Goal: Navigation & Orientation: Understand site structure

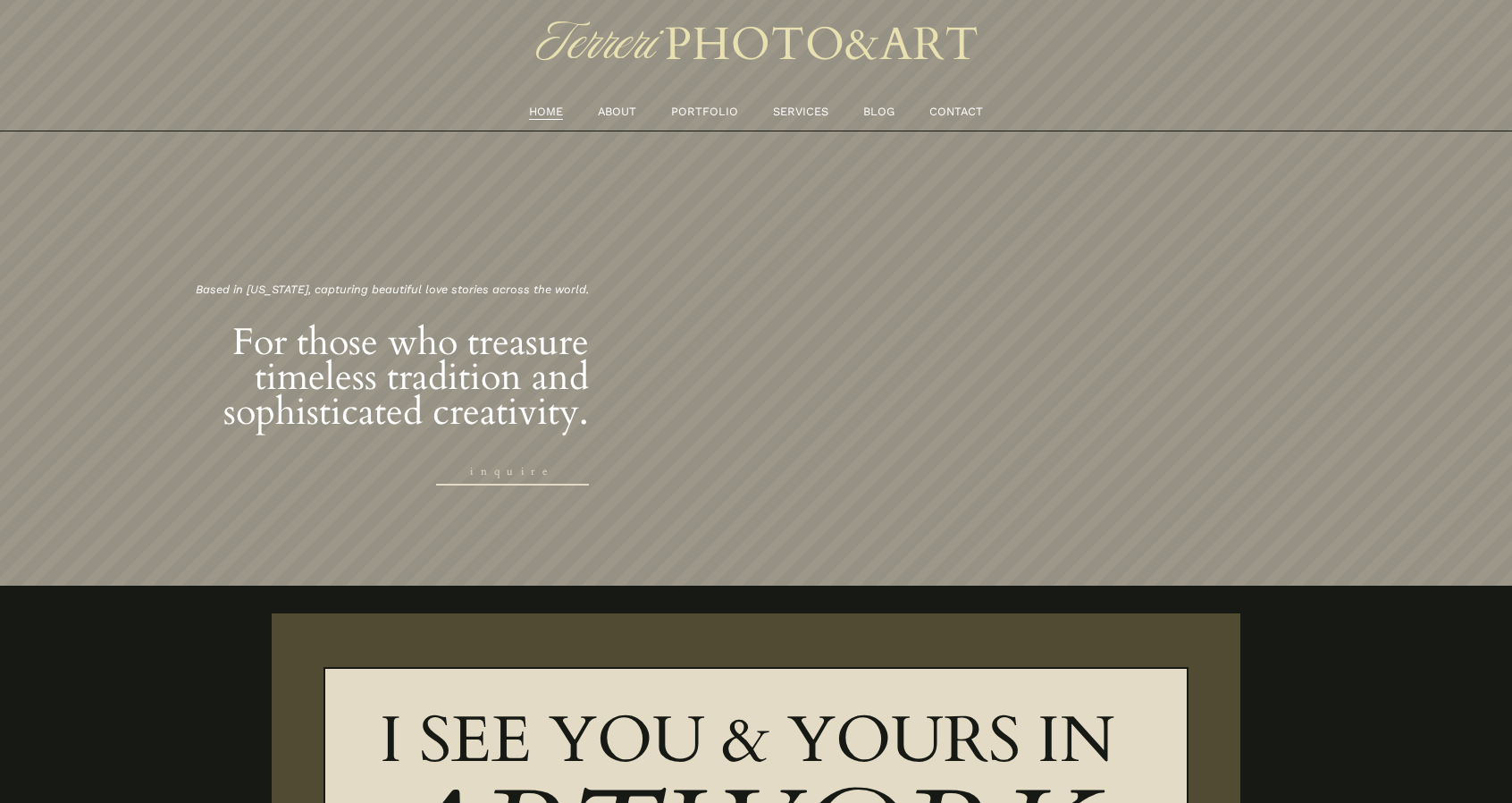
click at [719, 113] on link "PORTFOLIO" at bounding box center [704, 112] width 67 height 19
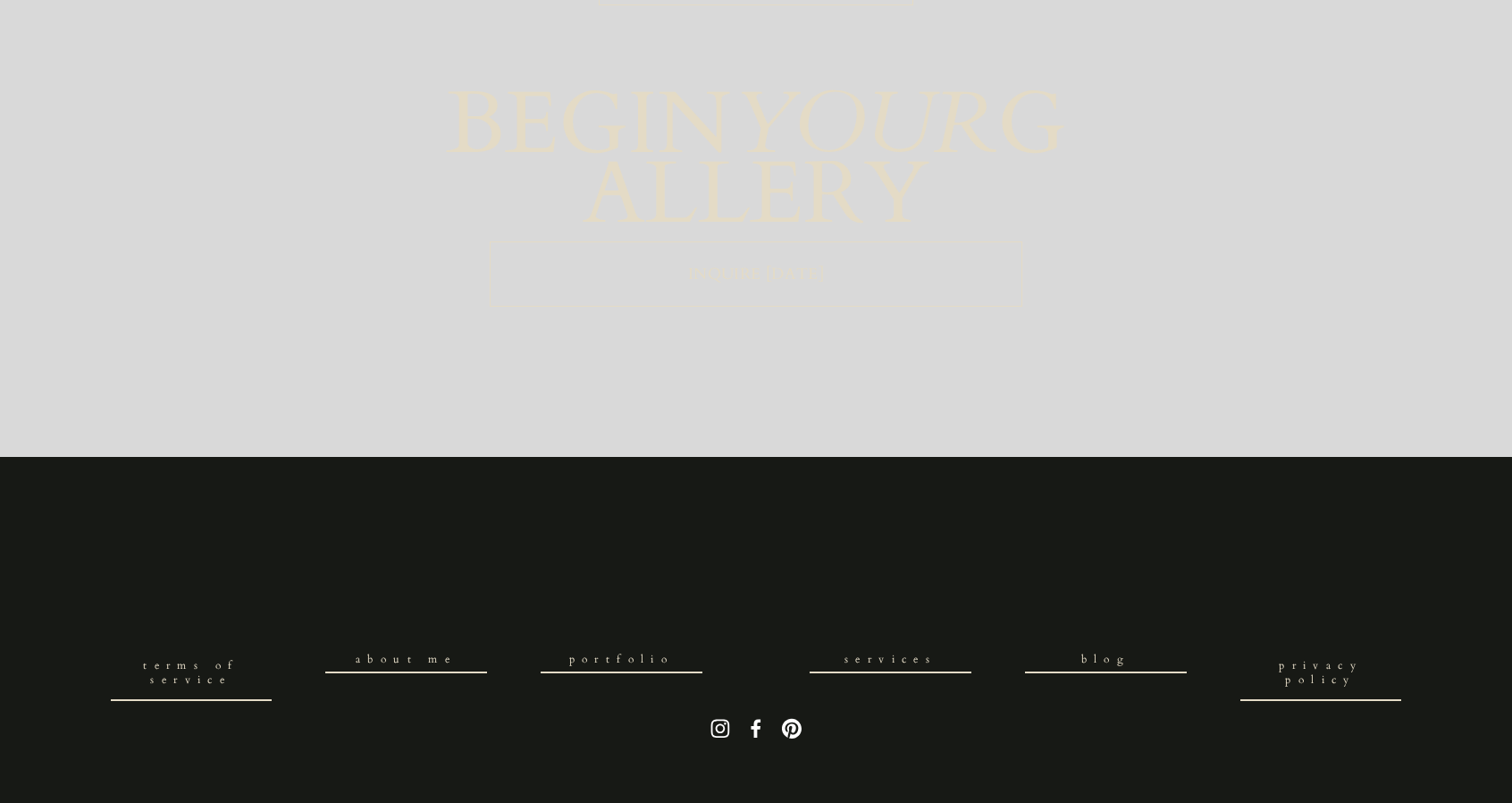
scroll to position [4287, 0]
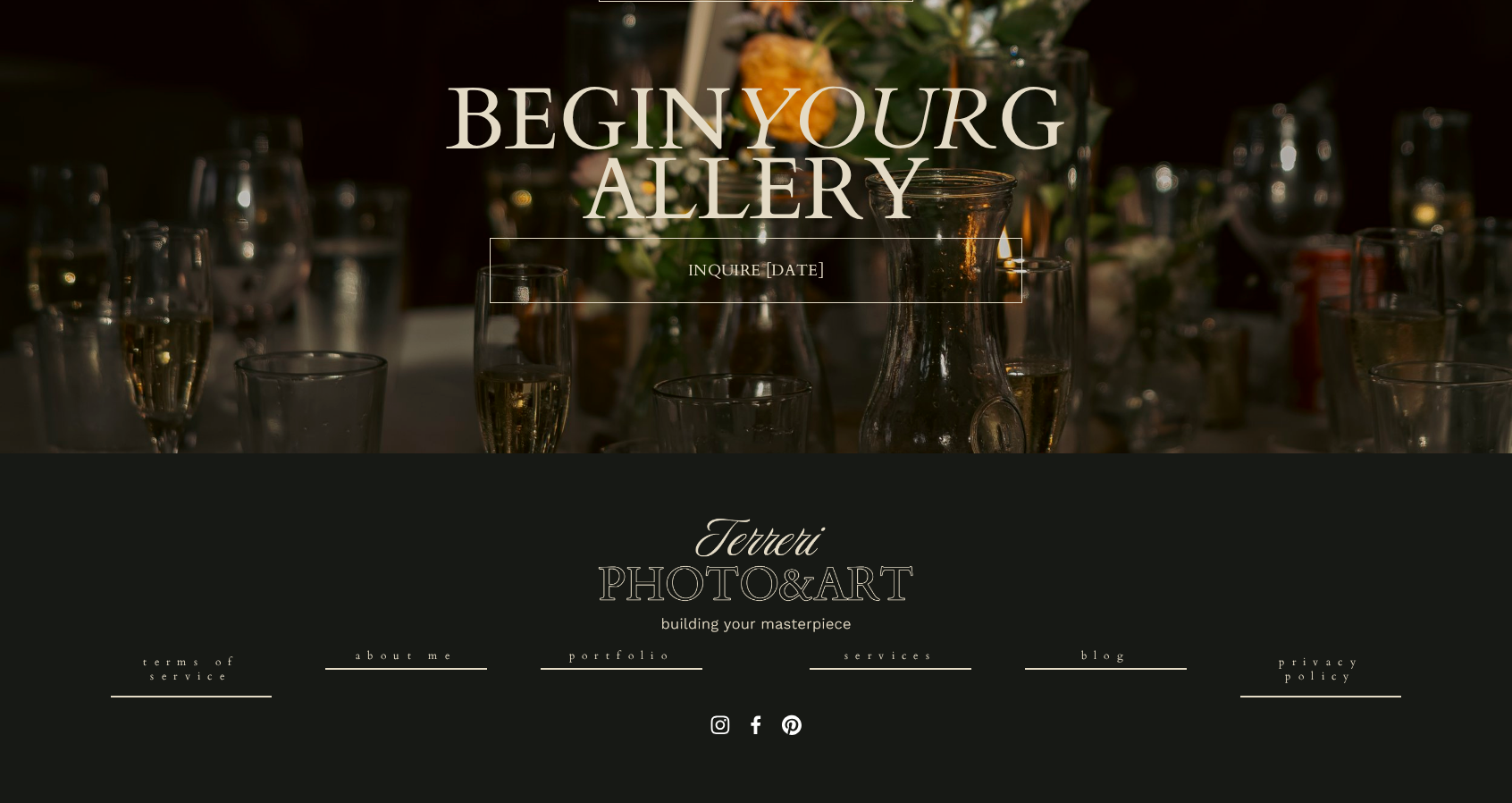
click at [428, 644] on link "About Me" at bounding box center [406, 655] width 162 height 28
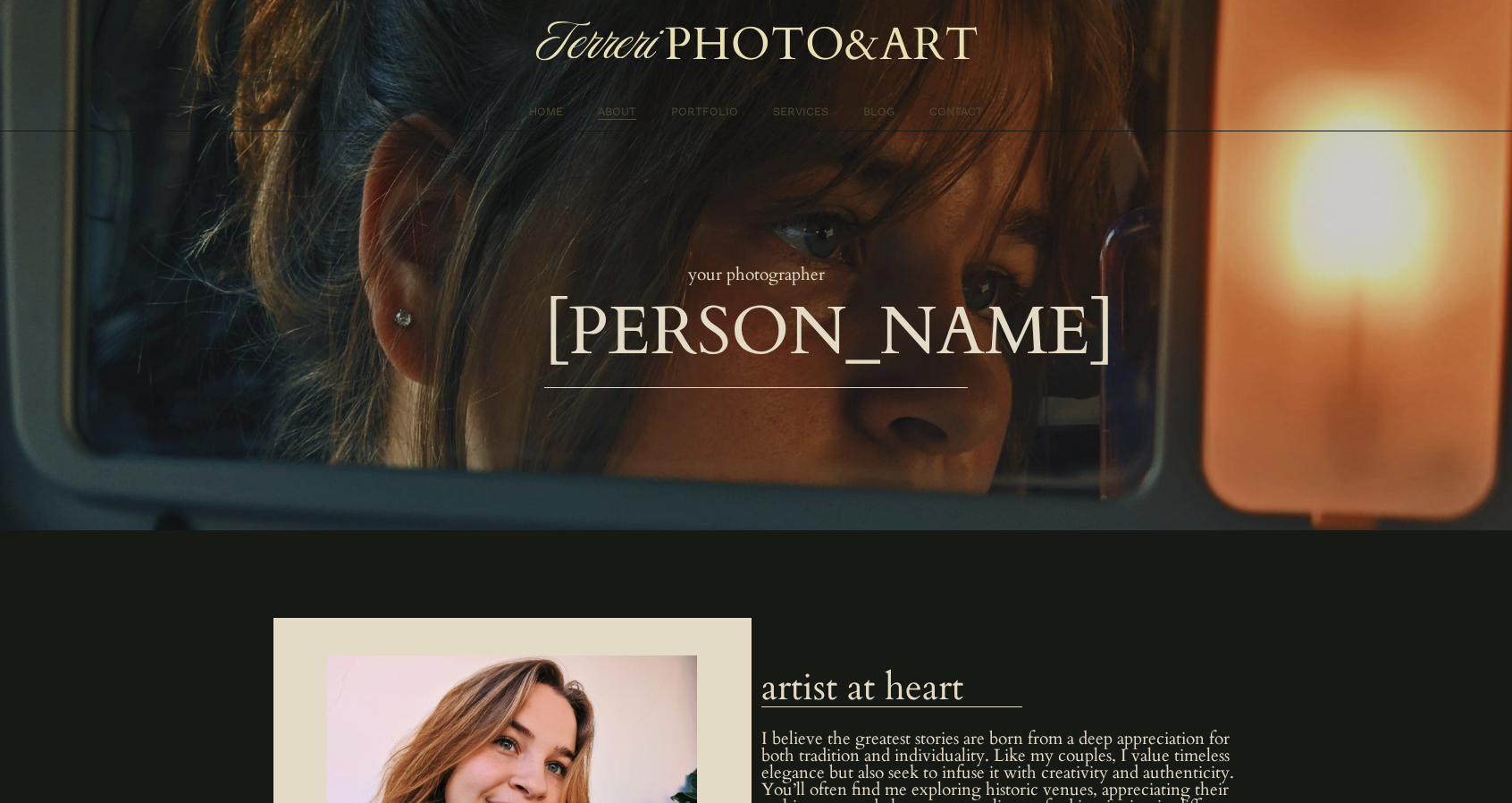
click at [557, 110] on link "HOME" at bounding box center [545, 112] width 34 height 19
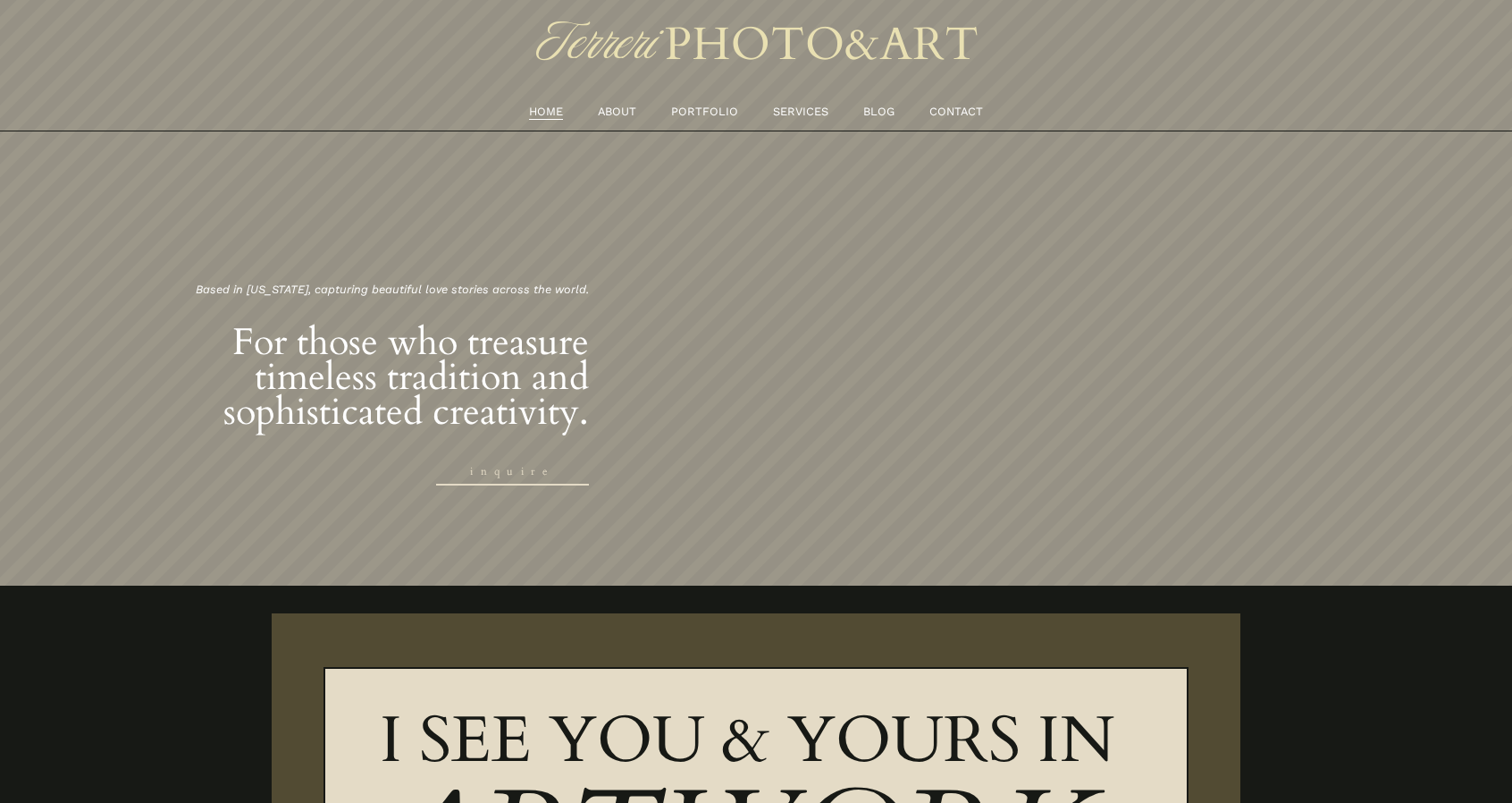
click at [812, 108] on link "SERVICES" at bounding box center [801, 112] width 55 height 19
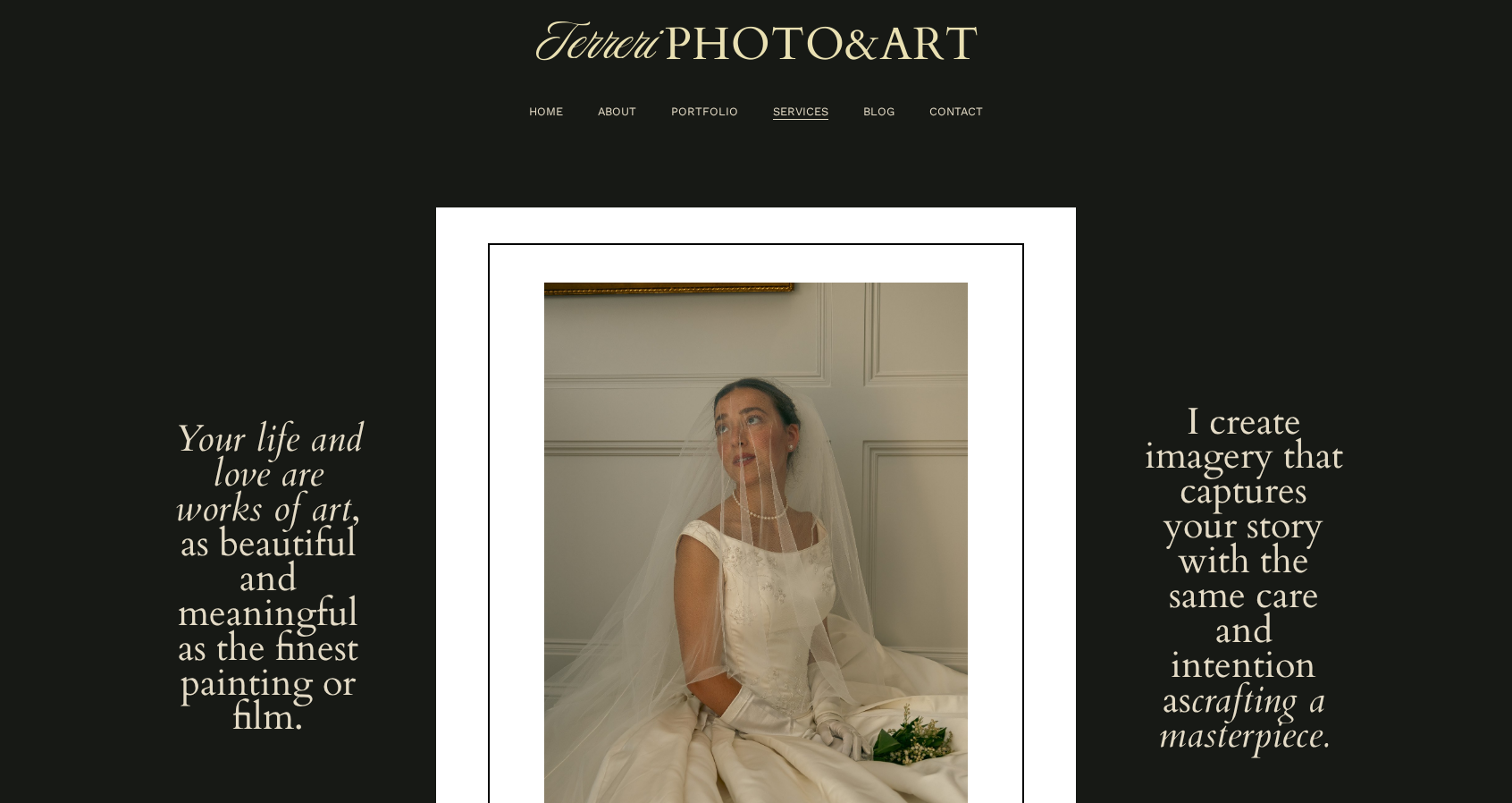
click at [937, 112] on link "CONTACT" at bounding box center [956, 112] width 53 height 19
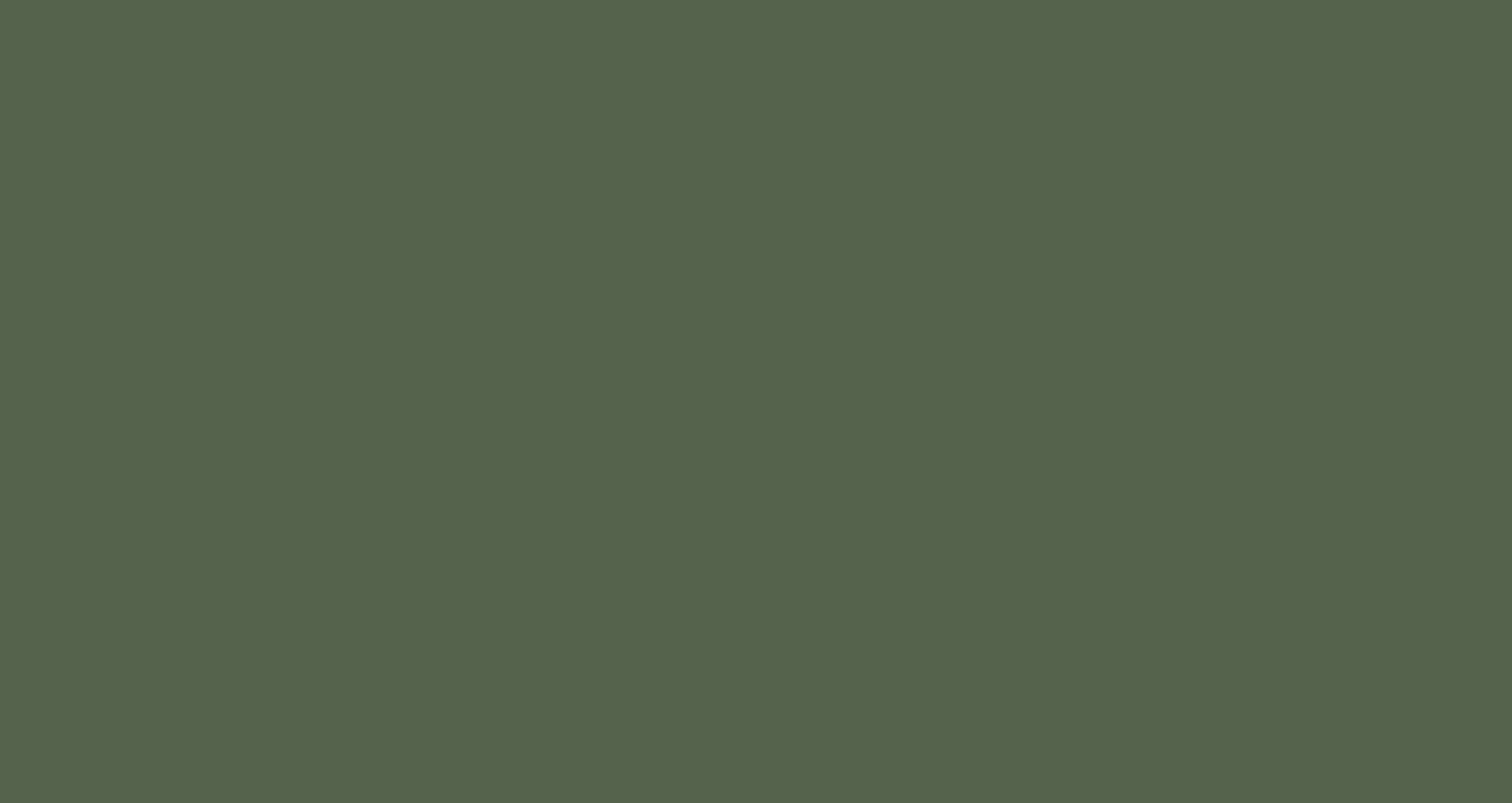
scroll to position [997, 0]
